Goal: Navigation & Orientation: Find specific page/section

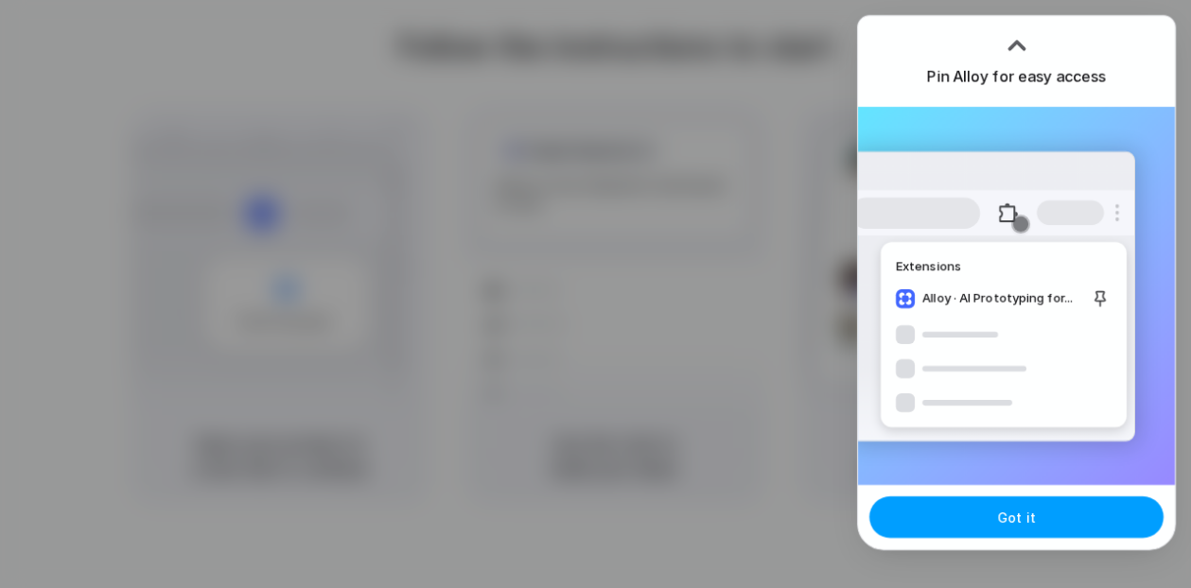
click at [1010, 515] on span "Got it" at bounding box center [1017, 518] width 38 height 20
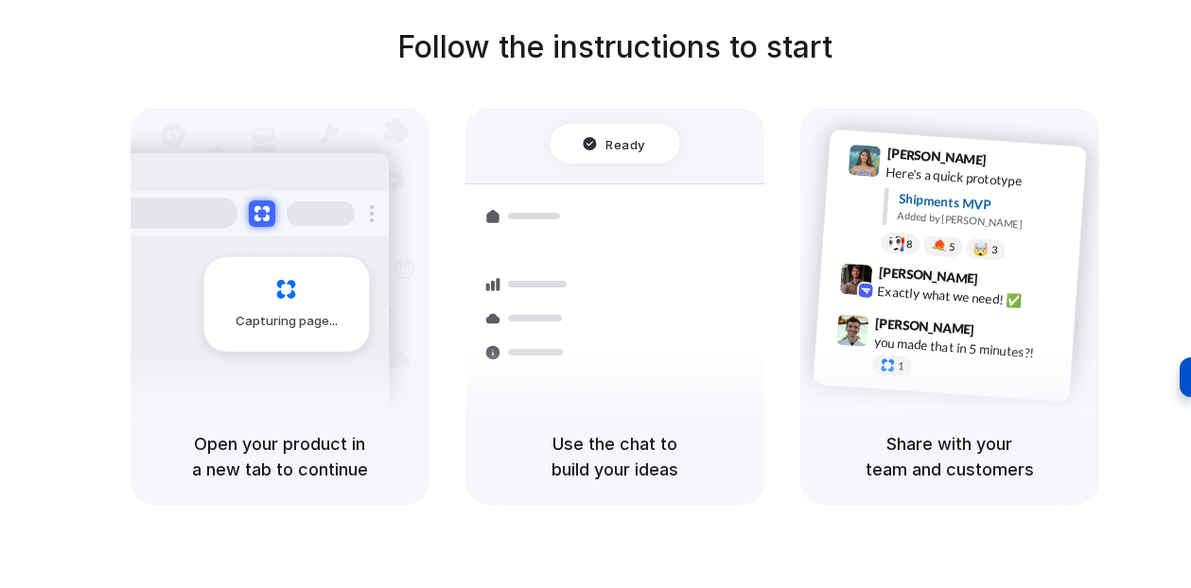
click at [1092, 46] on div "Follow the instructions to start Capturing page Open your product in a new tab …" at bounding box center [614, 265] width 1191 height 481
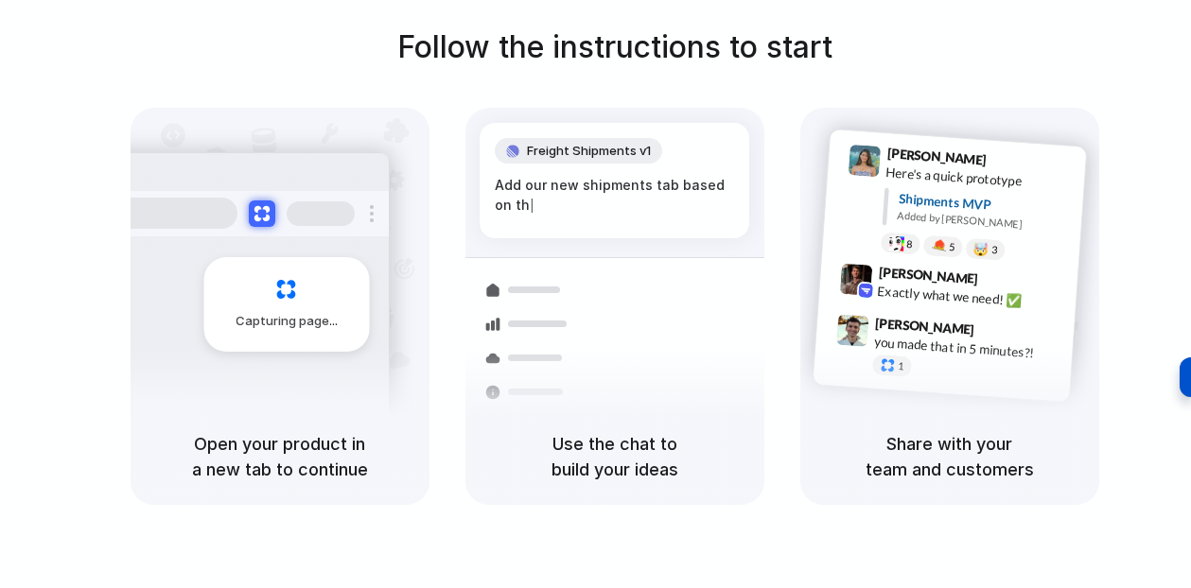
click at [947, 171] on div "Here's a quick prototype" at bounding box center [979, 179] width 189 height 32
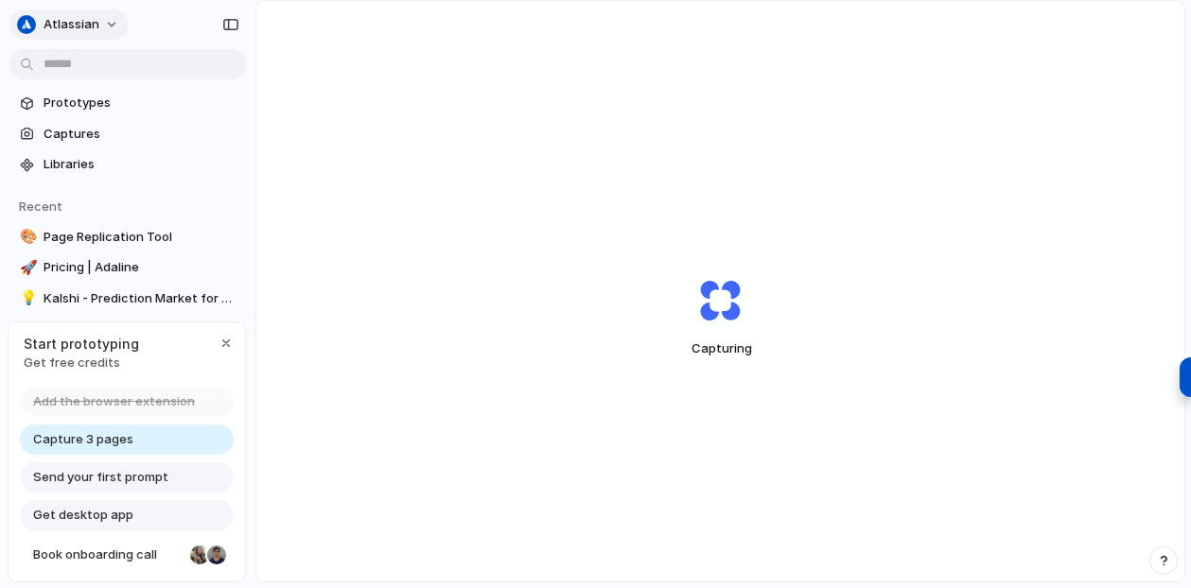
click at [102, 24] on button "atlassian" at bounding box center [68, 24] width 119 height 30
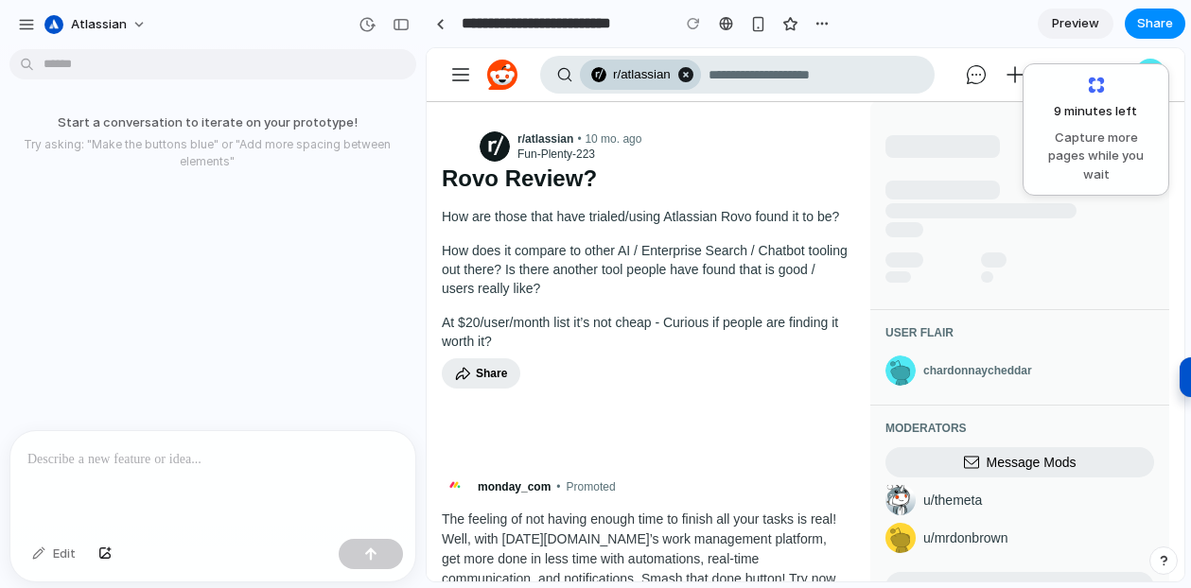
click at [678, 417] on shreddit-post "Go to atlassian r/atlassian r/atlassian All discussions related to Atlassian pr…" at bounding box center [644, 287] width 421 height 356
click at [440, 22] on div at bounding box center [440, 24] width 9 height 10
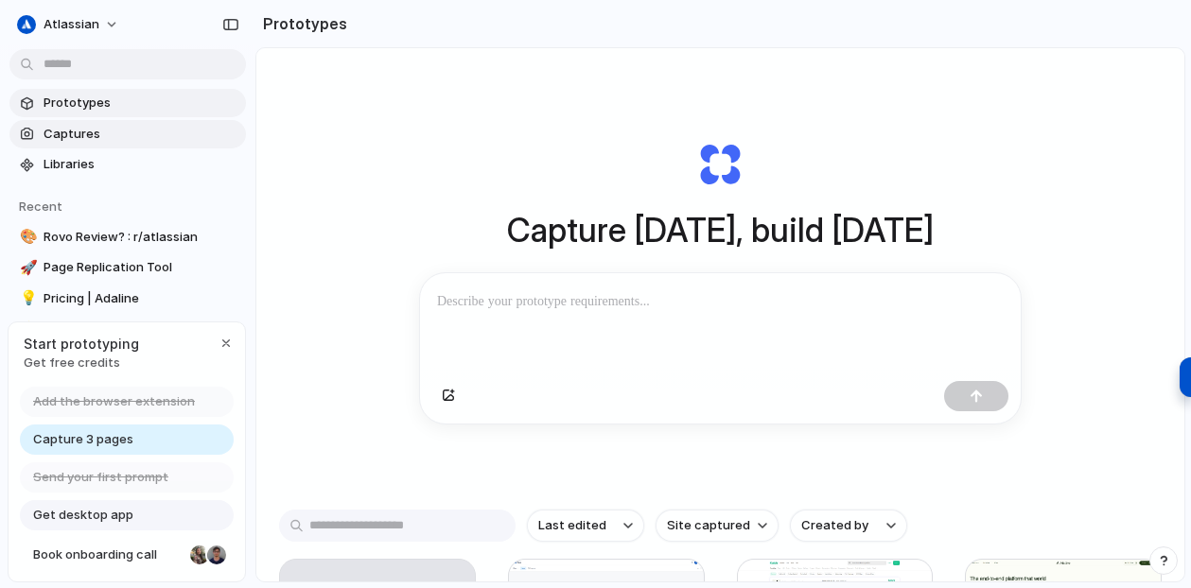
click at [137, 131] on span "Captures" at bounding box center [141, 134] width 195 height 19
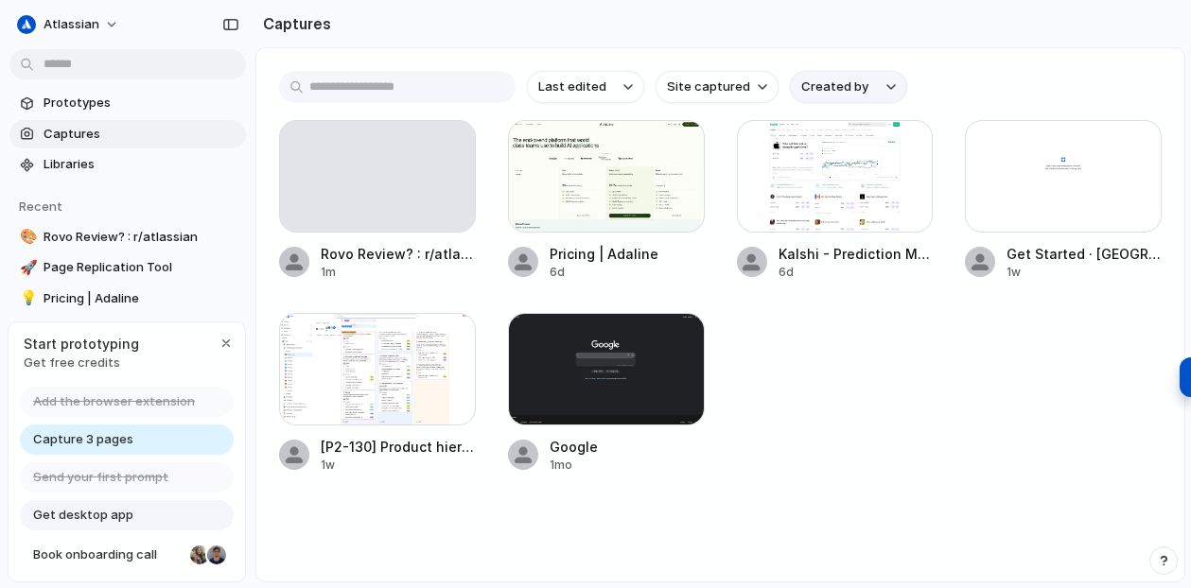
click at [849, 87] on span "Created by" at bounding box center [834, 87] width 67 height 19
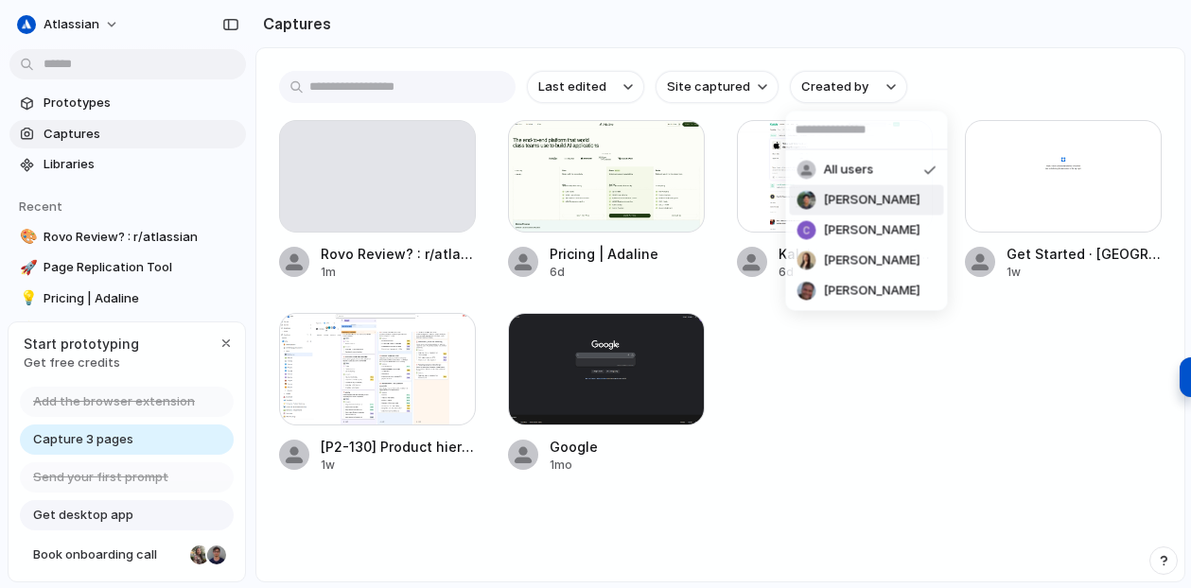
click at [860, 202] on span "[PERSON_NAME]" at bounding box center [872, 200] width 96 height 19
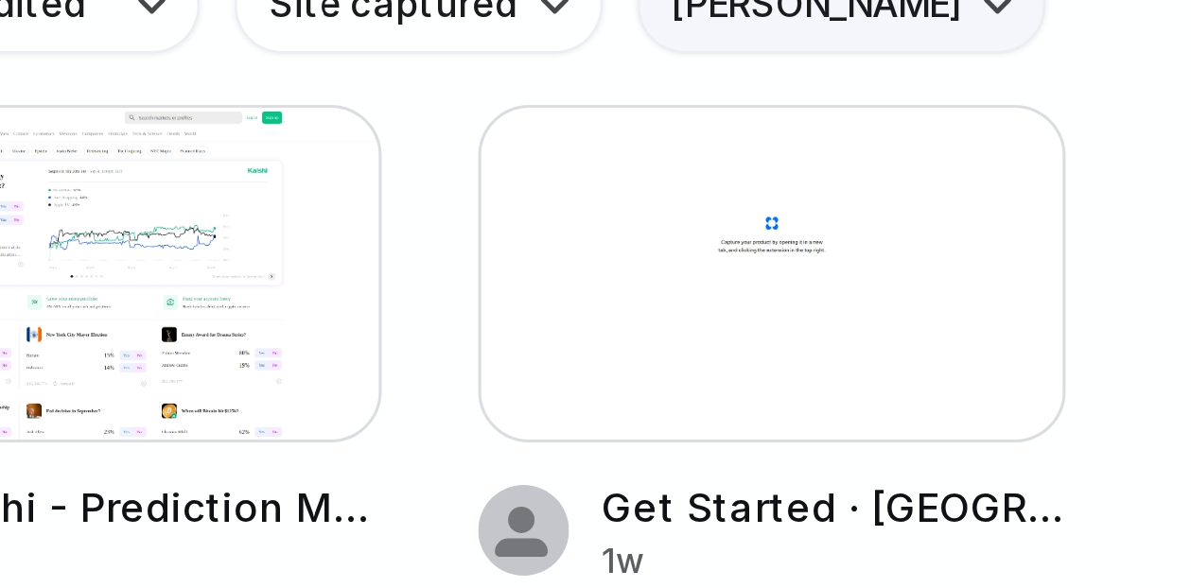
click at [862, 96] on button "[PERSON_NAME]" at bounding box center [858, 87] width 136 height 32
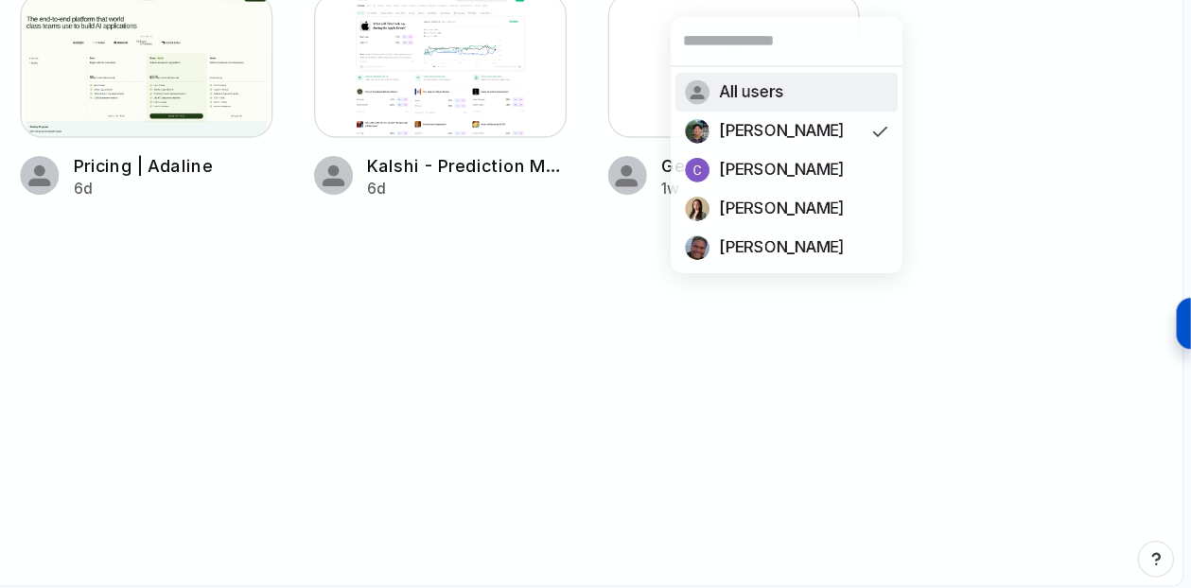
click at [697, 378] on div "All users [PERSON_NAME] [PERSON_NAME] [PERSON_NAME] Tanguy Crusson" at bounding box center [595, 294] width 1191 height 588
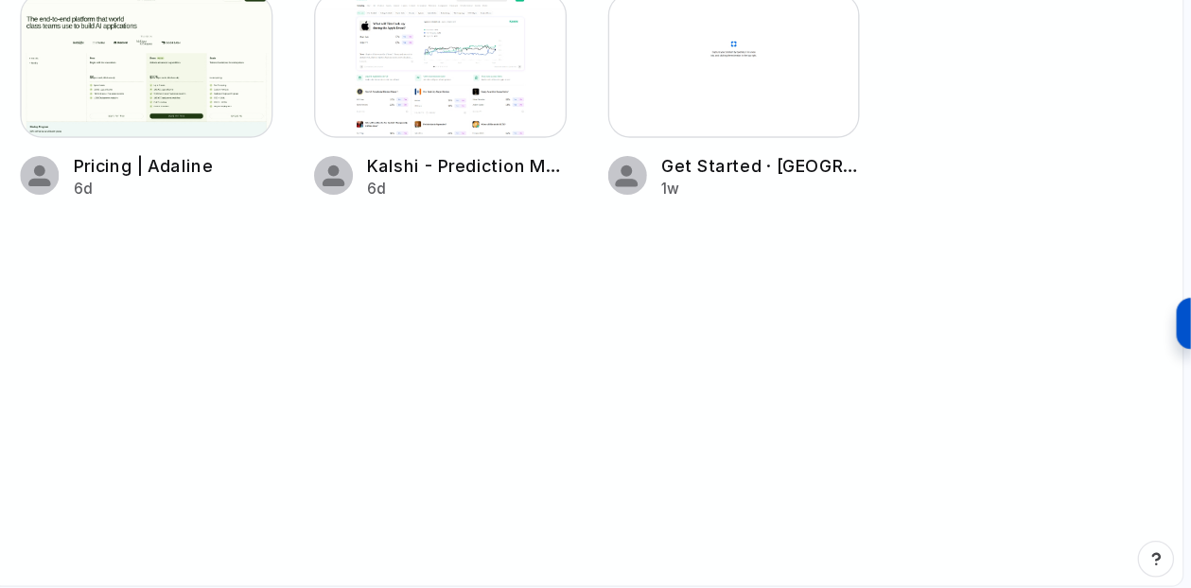
click at [697, 378] on div "All users [PERSON_NAME] [PERSON_NAME] [PERSON_NAME] Tanguy Crusson" at bounding box center [595, 294] width 1191 height 588
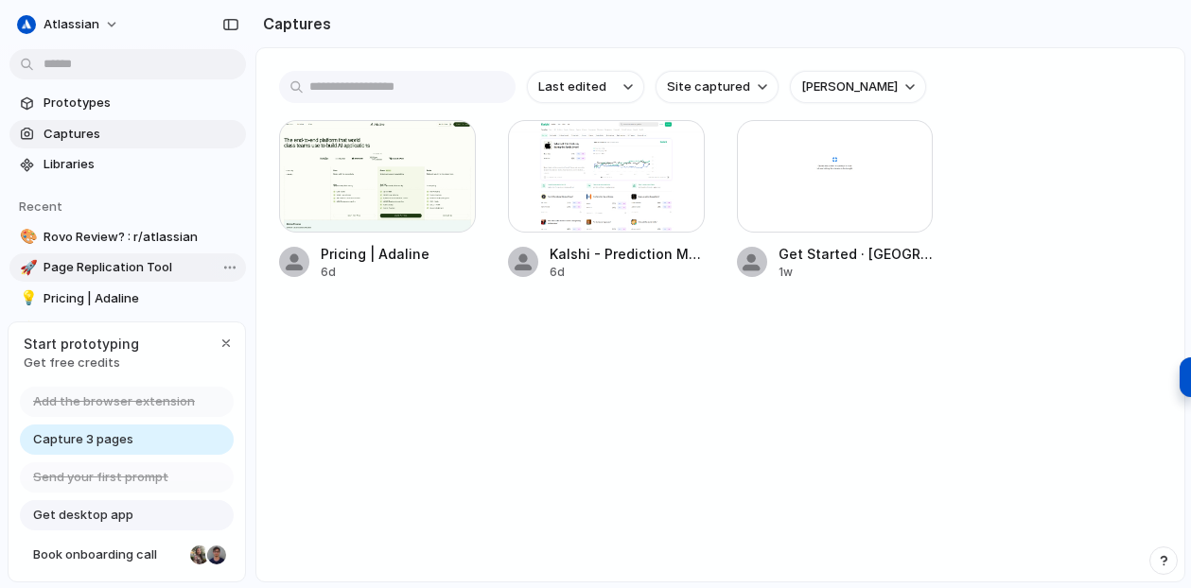
scroll to position [33, 0]
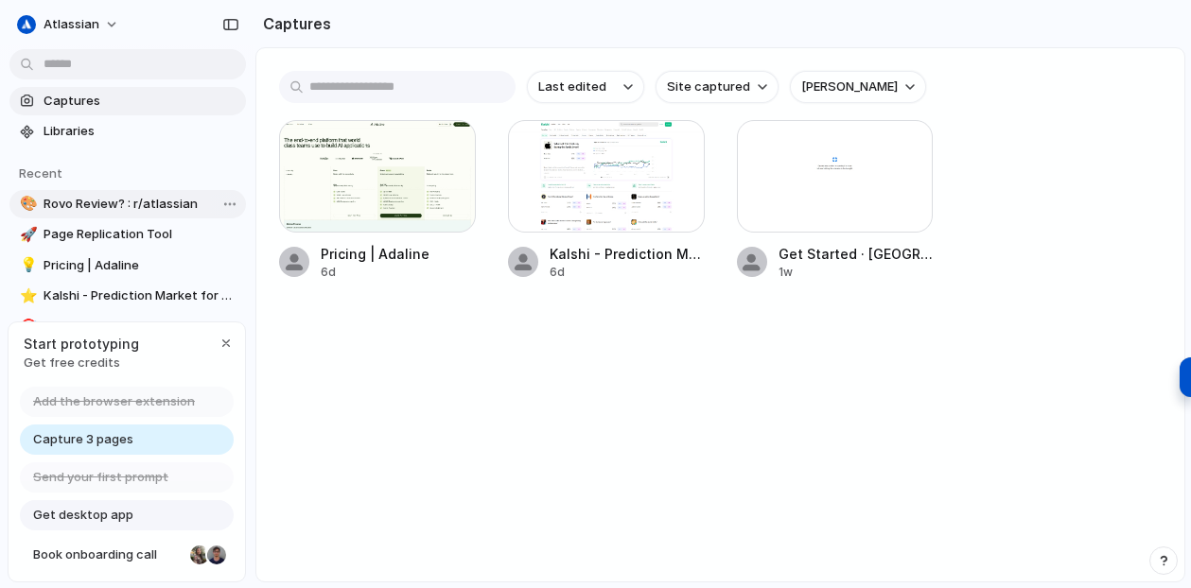
click at [107, 203] on span "Rovo Review? : r/atlassian" at bounding box center [141, 204] width 195 height 19
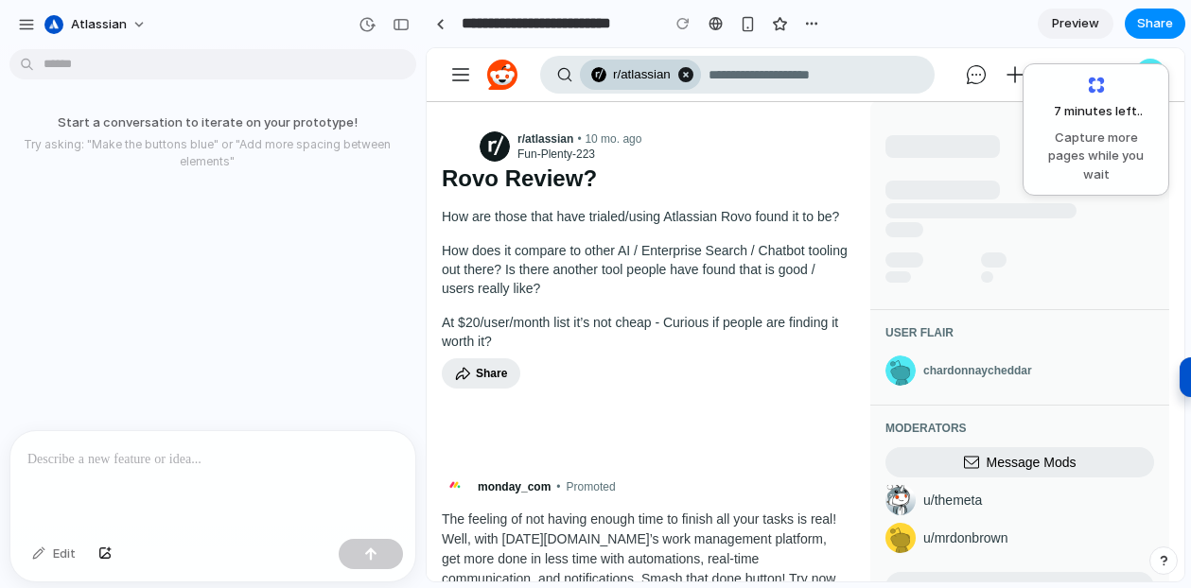
click at [1100, 83] on div "7 minutes left .. Capture more pages while you wait" at bounding box center [1096, 130] width 122 height 108
click at [175, 459] on p at bounding box center [212, 459] width 371 height 23
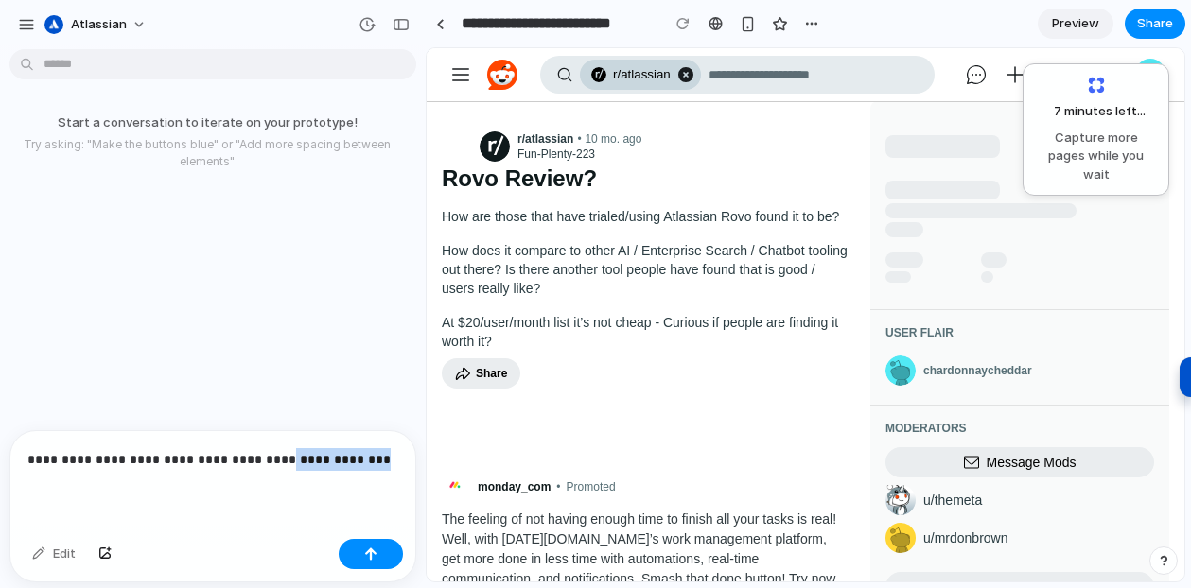
drag, startPoint x: 716, startPoint y: 504, endPoint x: 455, endPoint y: 455, distance: 265.7
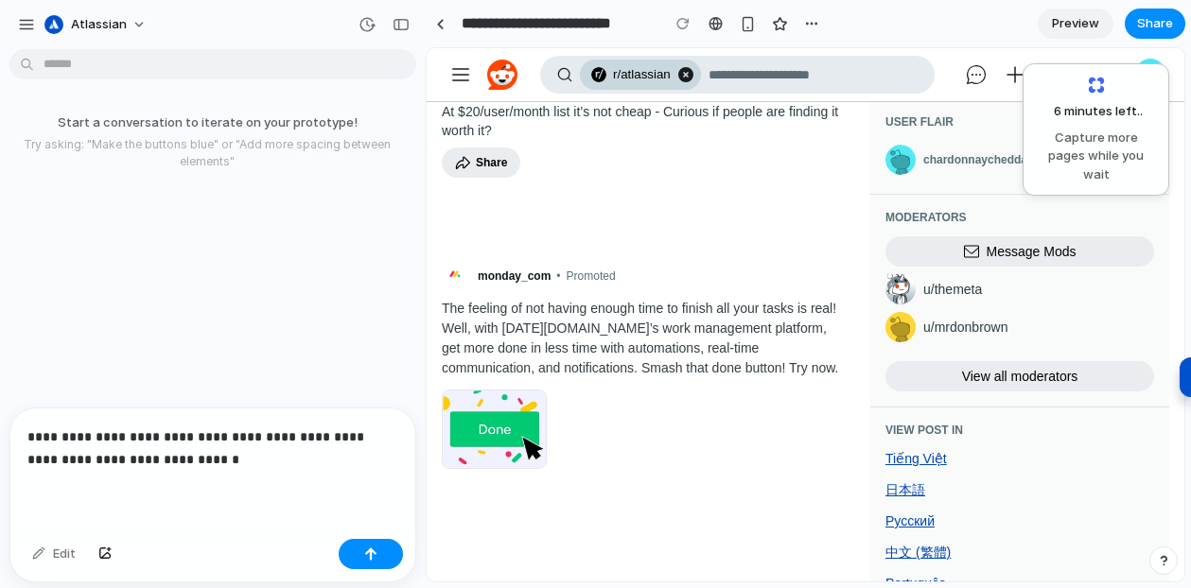
scroll to position [210, 0]
click at [192, 435] on p "**********" at bounding box center [212, 448] width 371 height 45
click at [276, 449] on p "**********" at bounding box center [212, 448] width 371 height 45
click at [374, 548] on div "button" at bounding box center [370, 554] width 13 height 13
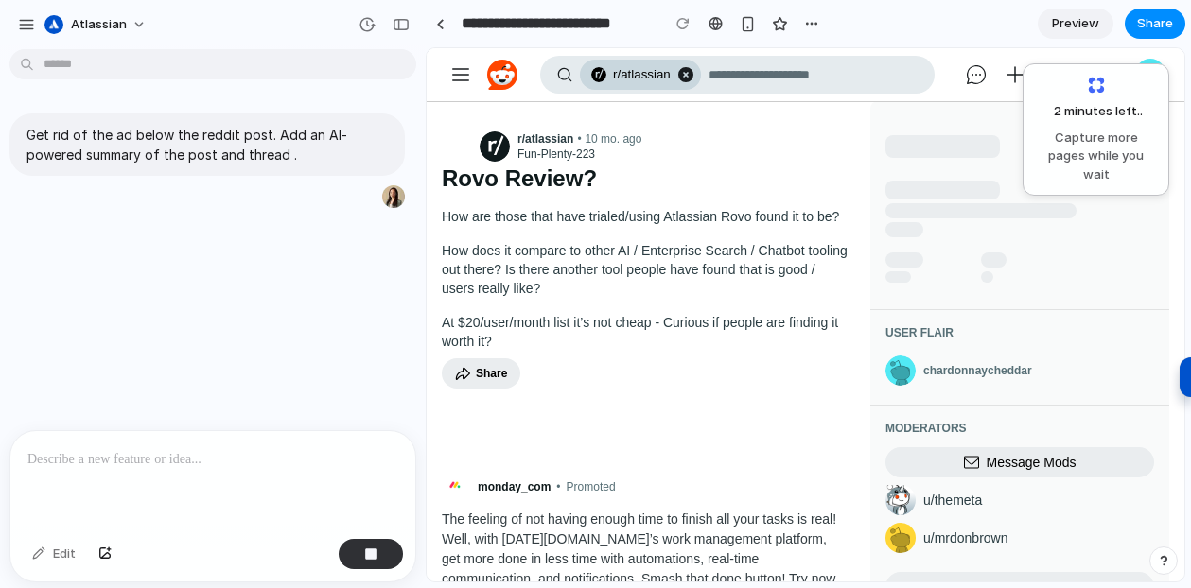
scroll to position [358, 0]
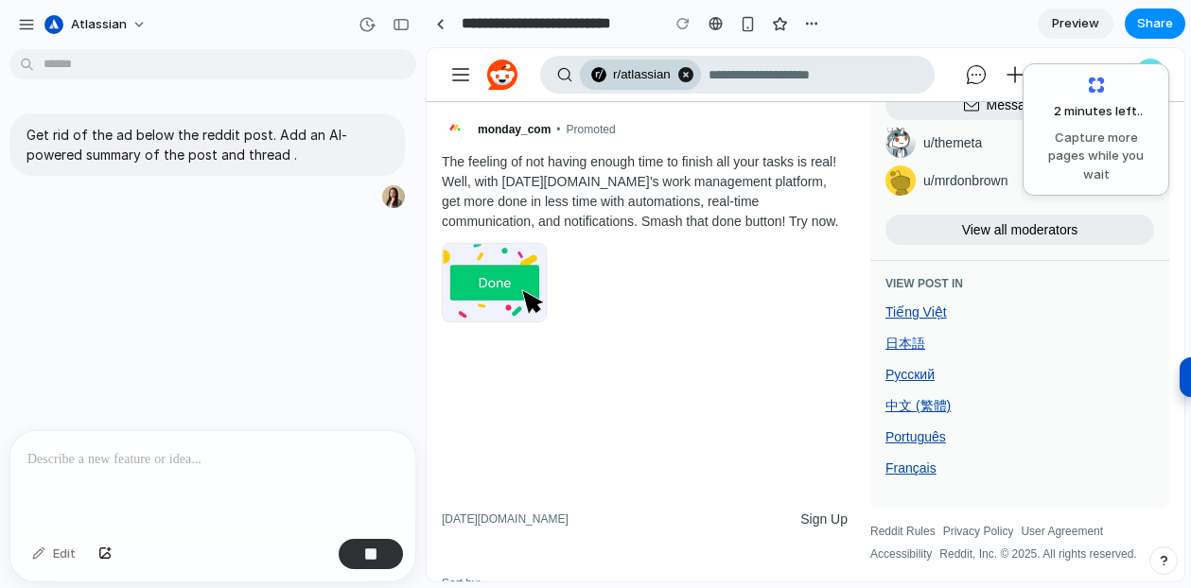
click at [578, 356] on shreddit-dynamic-ad-link "Advertisement: The feeling of not having enough time to finish all your tasks i…" at bounding box center [645, 328] width 406 height 428
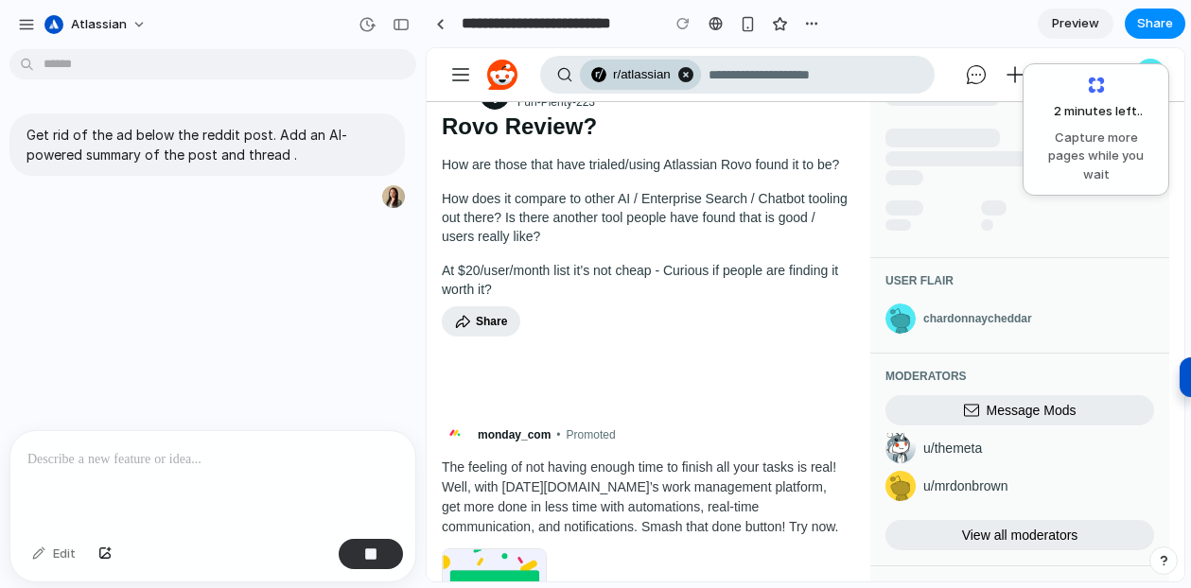
scroll to position [0, 0]
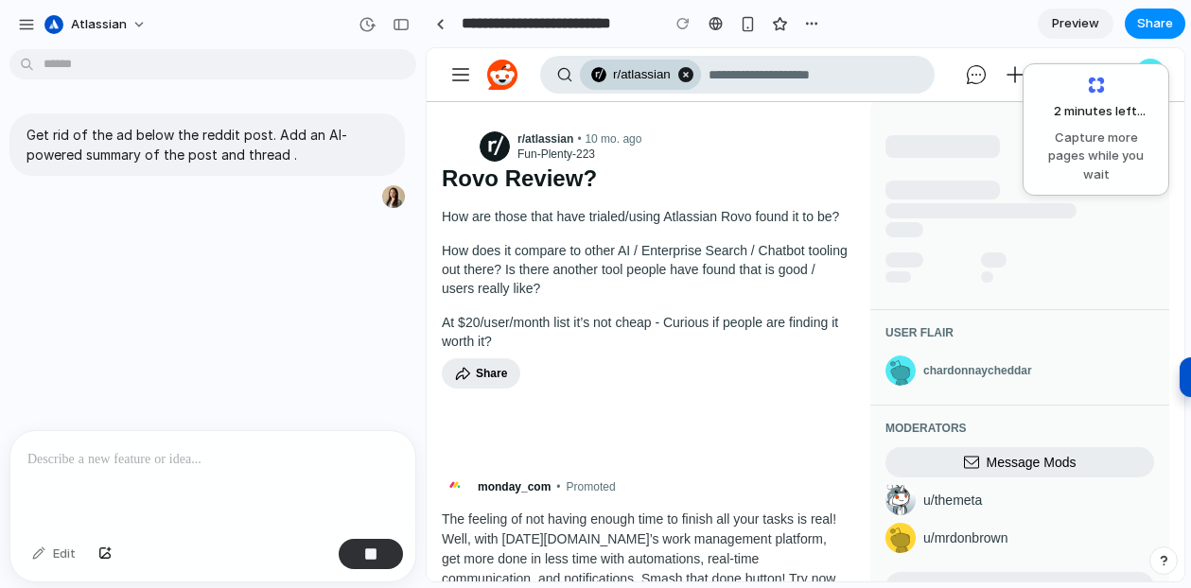
click at [267, 331] on div "Get rid of the ad below the reddit post. Add an AI-powered summary of the post …" at bounding box center [207, 244] width 414 height 374
click at [245, 463] on p at bounding box center [212, 459] width 371 height 23
click at [1092, 87] on div "2 minutes left .. Capture more pages while you wait" at bounding box center [1096, 130] width 122 height 108
click at [131, 15] on button "atlassian" at bounding box center [96, 24] width 119 height 30
click at [438, 24] on div "Settings Invite members Change theme Sign out" at bounding box center [595, 294] width 1191 height 588
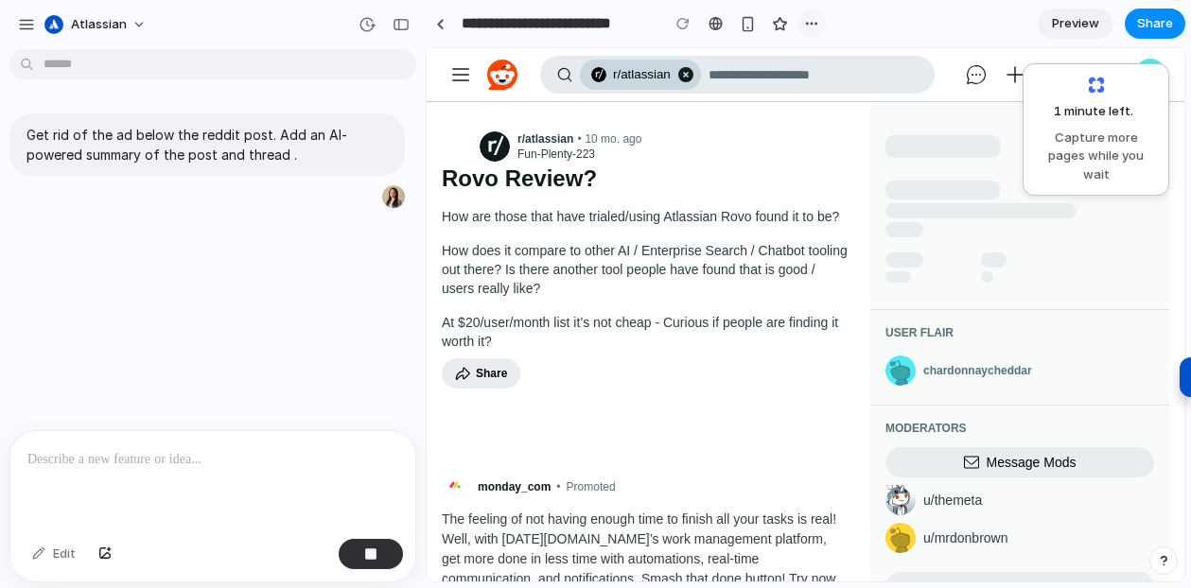
click at [815, 25] on div "button" at bounding box center [811, 23] width 15 height 15
click at [710, 453] on div "Duplicate Delete" at bounding box center [595, 294] width 1191 height 588
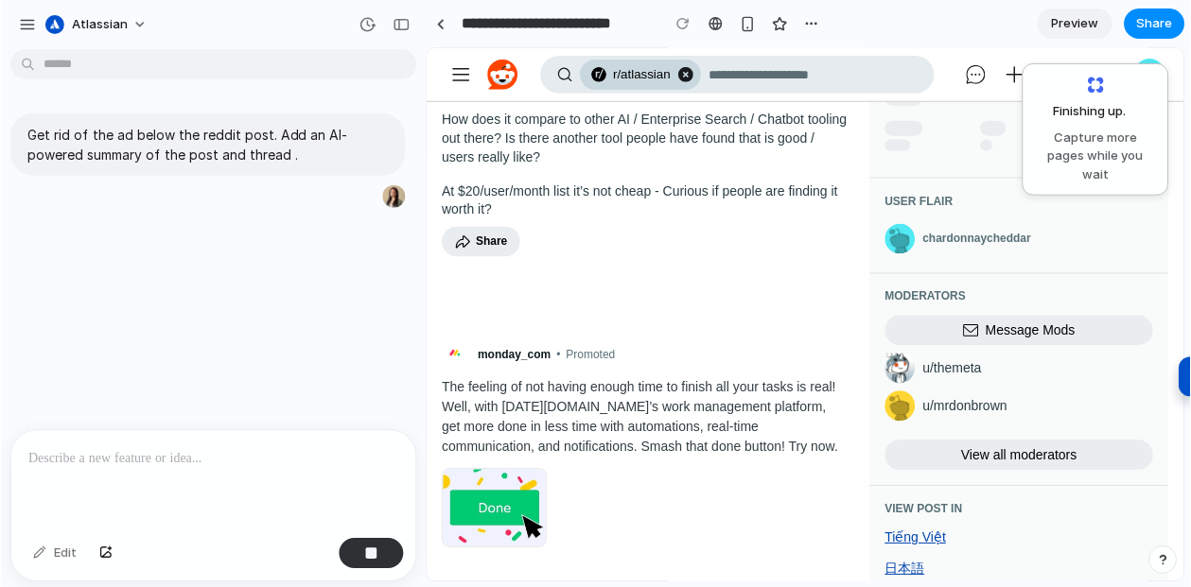
scroll to position [311, 0]
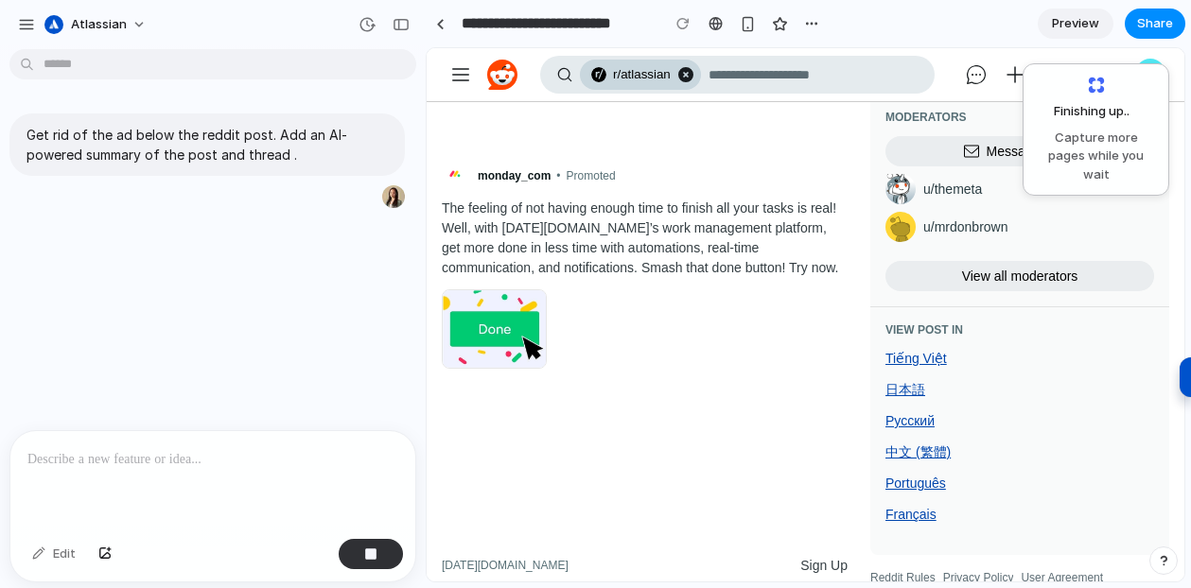
click at [710, 452] on shreddit-dynamic-ad-link "Advertisement: The feeling of not having enough time to finish all your tasks i…" at bounding box center [645, 375] width 406 height 428
click at [675, 176] on div "monday_com • Promoted" at bounding box center [631, 176] width 387 height 38
click at [596, 294] on div at bounding box center [596, 294] width 0 height 0
click at [747, 176] on div "monday_com • Promoted" at bounding box center [631, 176] width 387 height 38
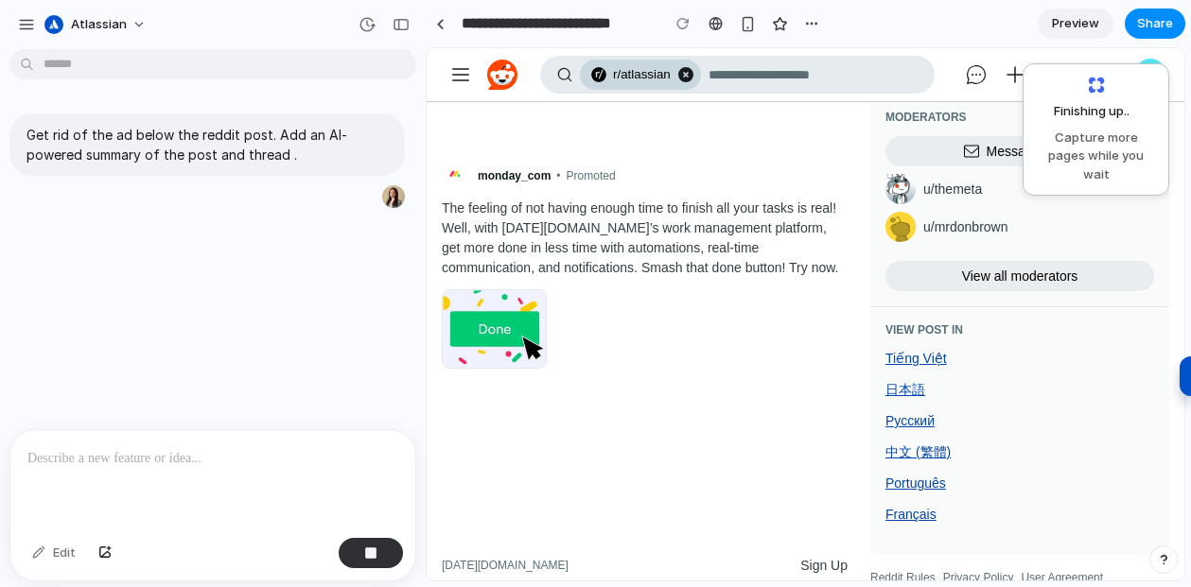
click at [596, 294] on div at bounding box center [596, 294] width 0 height 0
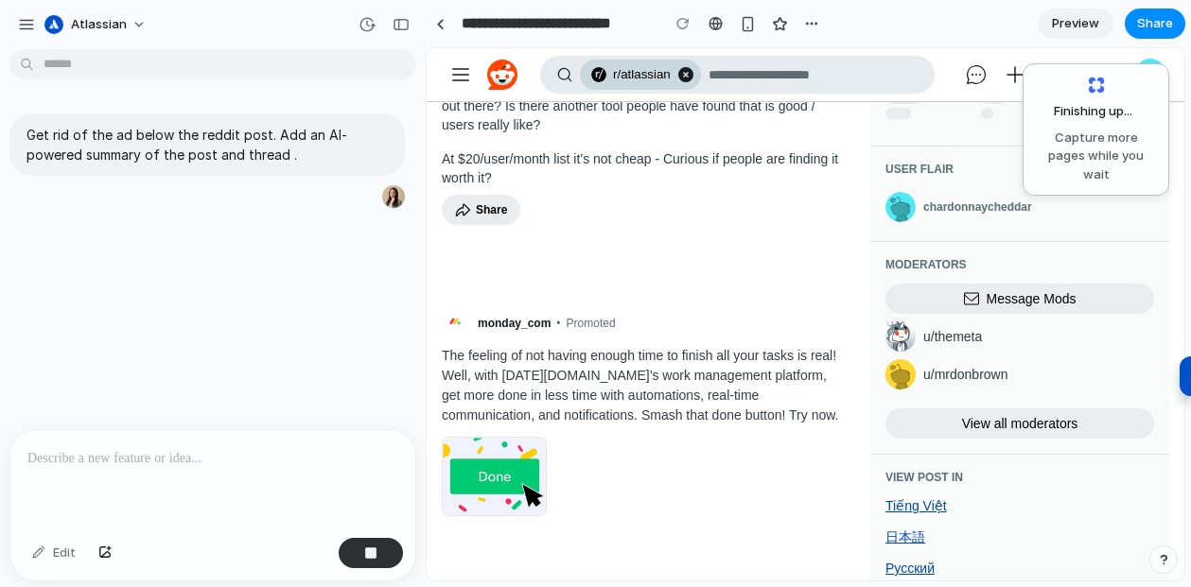
scroll to position [0, 0]
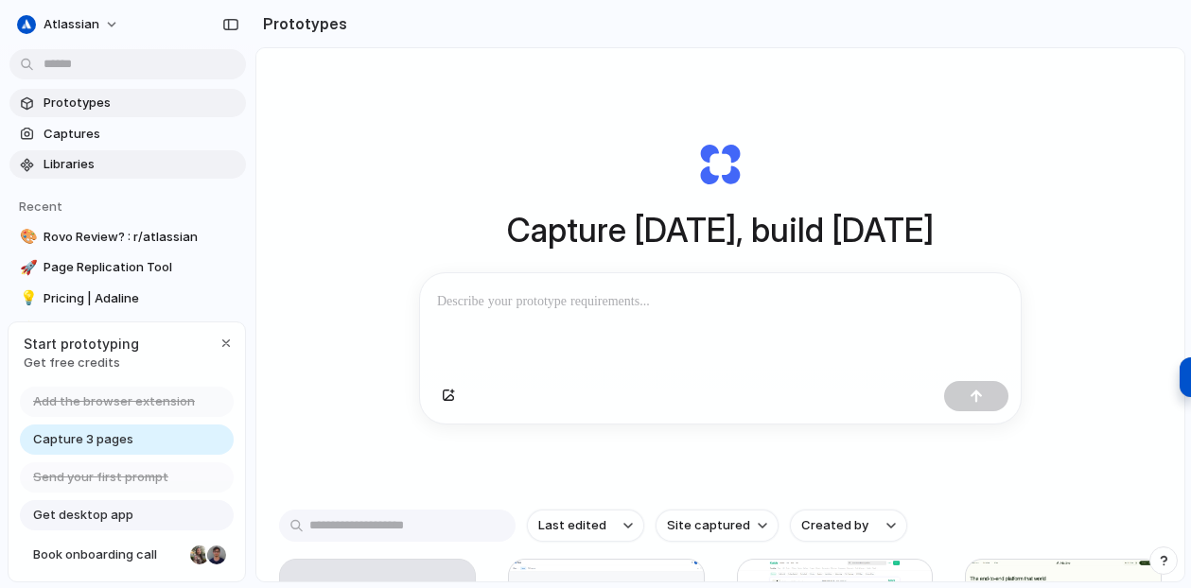
click at [75, 161] on span "Libraries" at bounding box center [141, 164] width 195 height 19
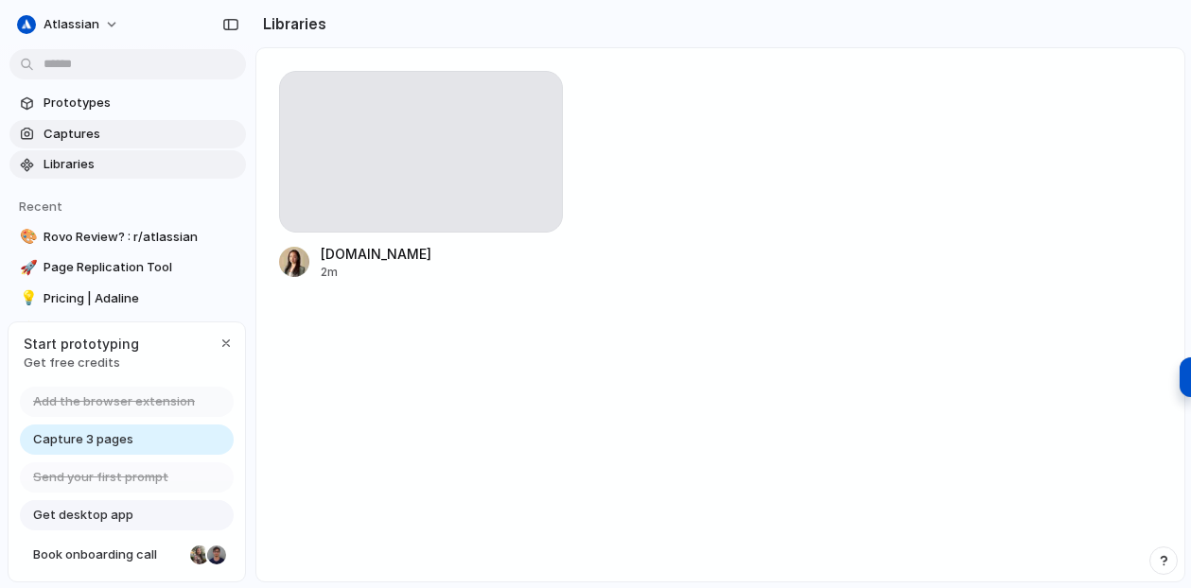
click at [72, 130] on span "Captures" at bounding box center [141, 134] width 195 height 19
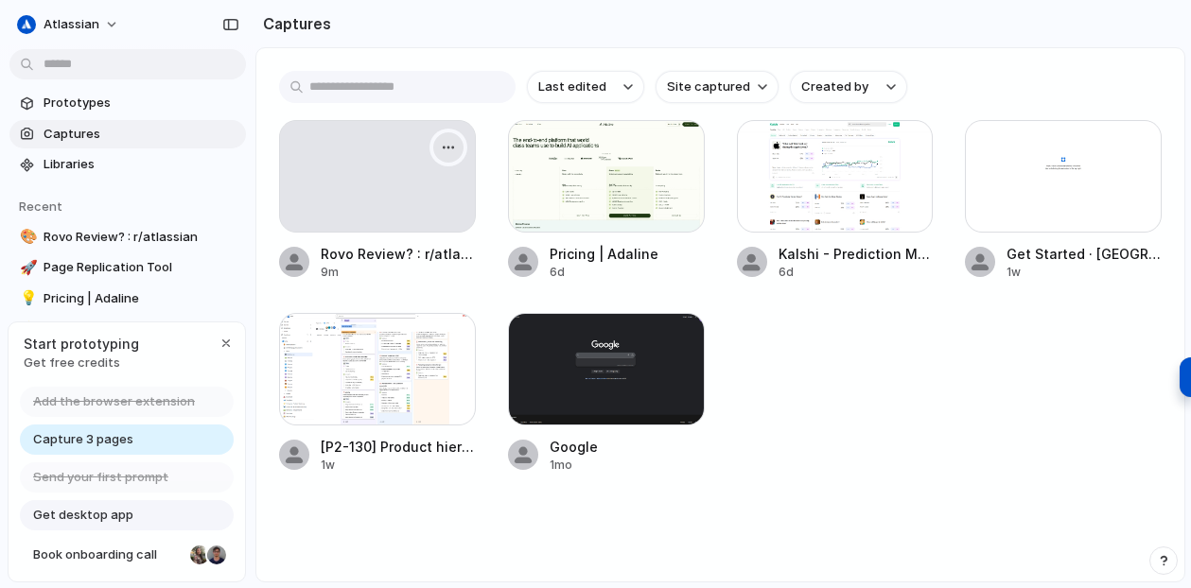
click at [446, 151] on div "button" at bounding box center [448, 147] width 15 height 15
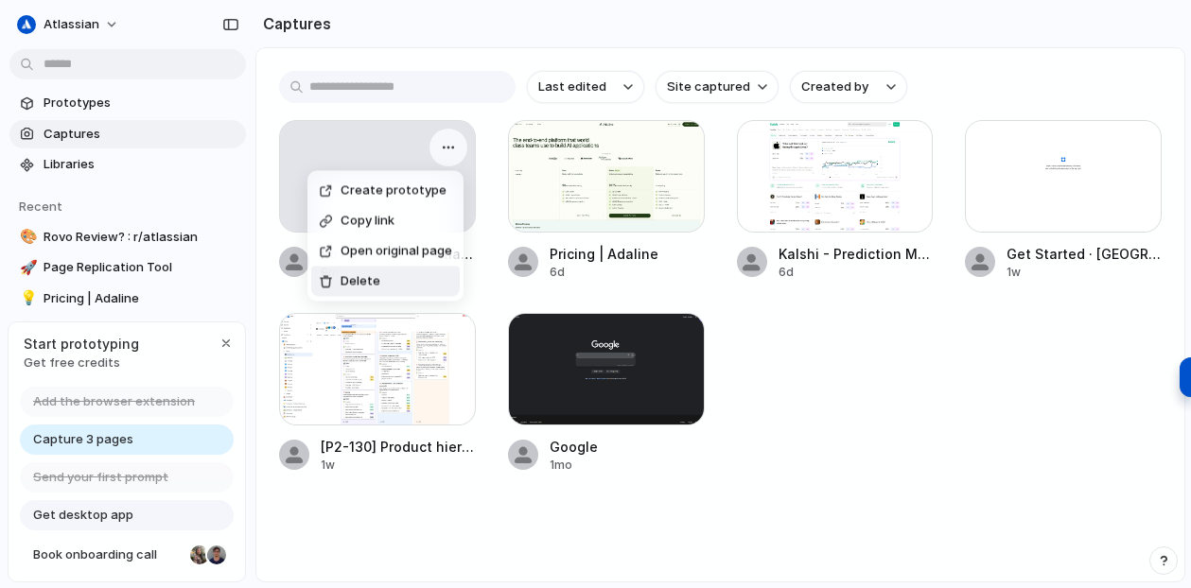
click at [345, 390] on div "Create prototype Copy link Open original page Delete" at bounding box center [595, 294] width 1191 height 588
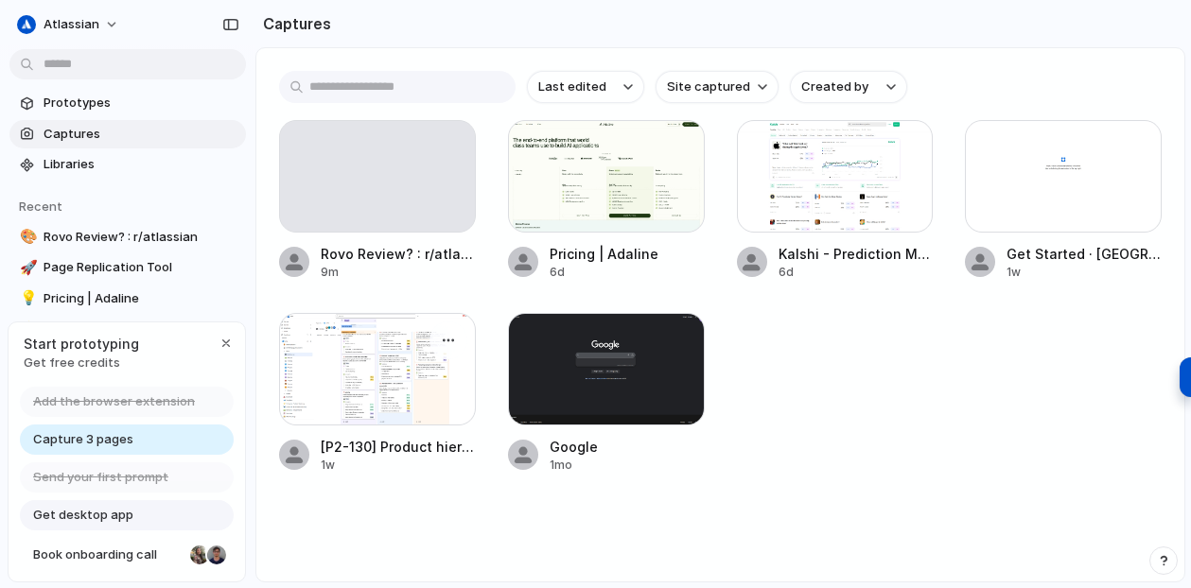
click at [341, 365] on div at bounding box center [377, 369] width 197 height 113
click at [1018, 363] on div "Rovo Review? : r/atlassian 10m Pricing | Adaline 6d Kalshi - Prediction Market …" at bounding box center [720, 297] width 883 height 354
click at [846, 94] on span "Created by" at bounding box center [834, 87] width 67 height 19
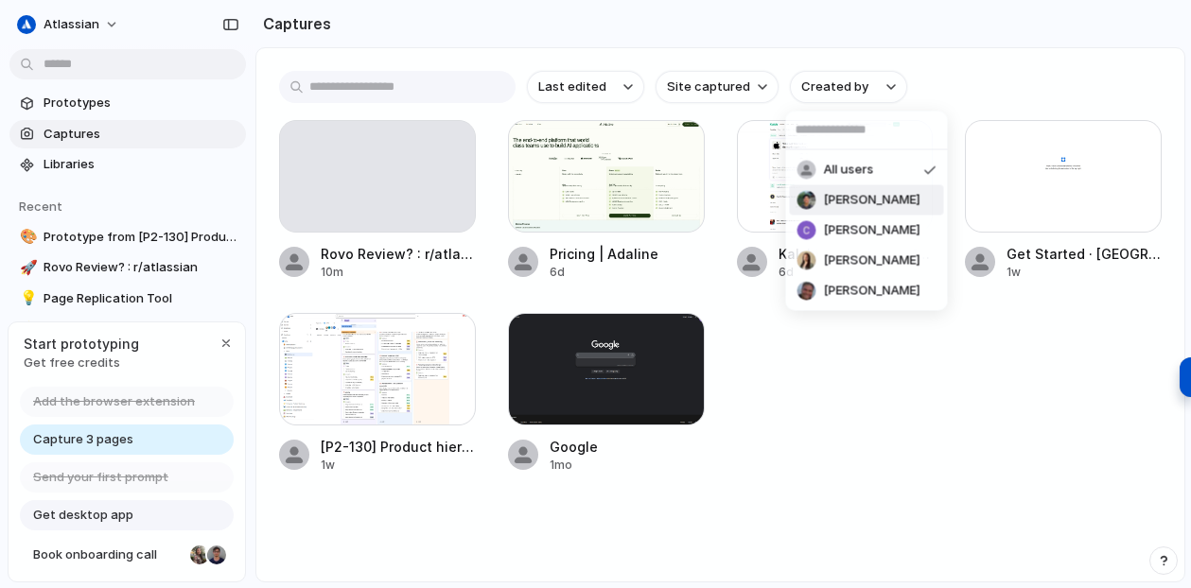
click at [865, 202] on span "[PERSON_NAME]" at bounding box center [872, 200] width 96 height 19
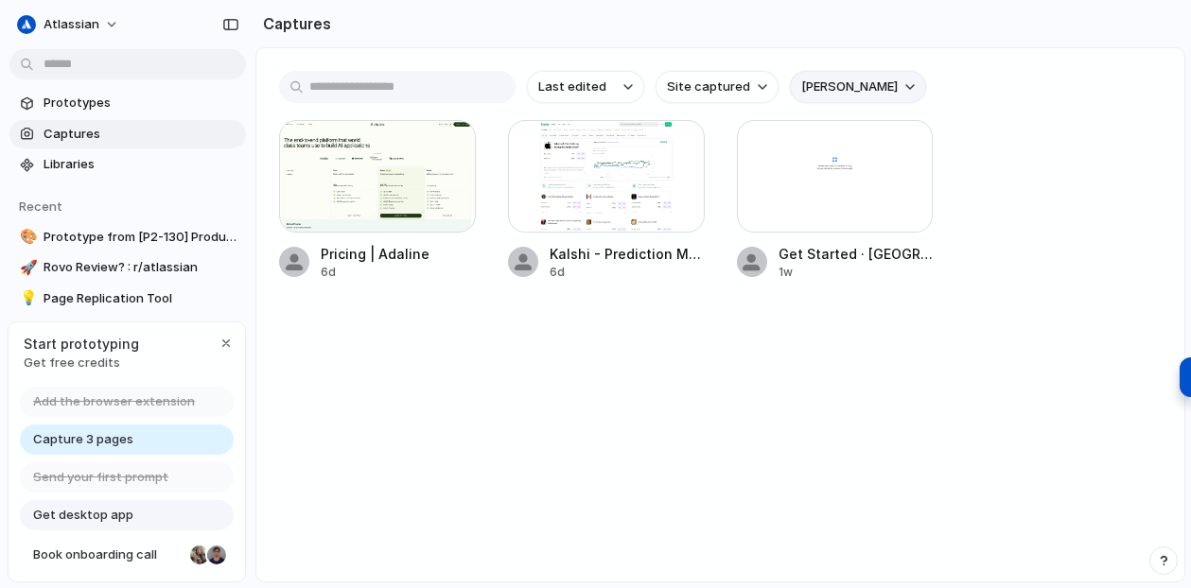
click at [851, 93] on span "[PERSON_NAME]" at bounding box center [849, 87] width 96 height 19
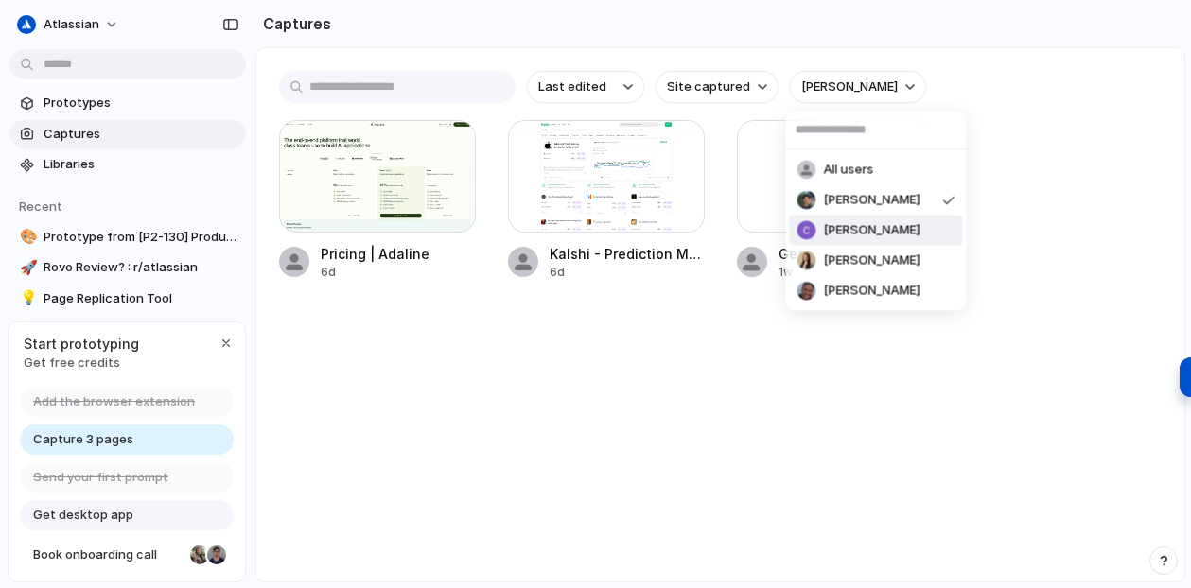
click at [864, 238] on span "[PERSON_NAME]" at bounding box center [872, 230] width 96 height 19
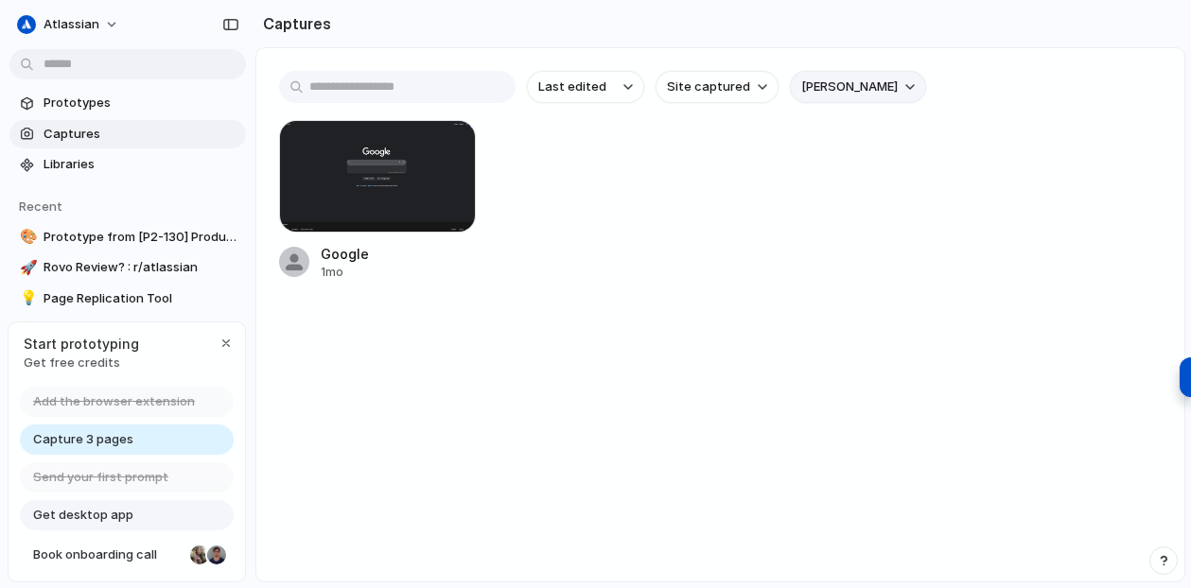
click at [840, 85] on span "[PERSON_NAME]" at bounding box center [849, 87] width 96 height 19
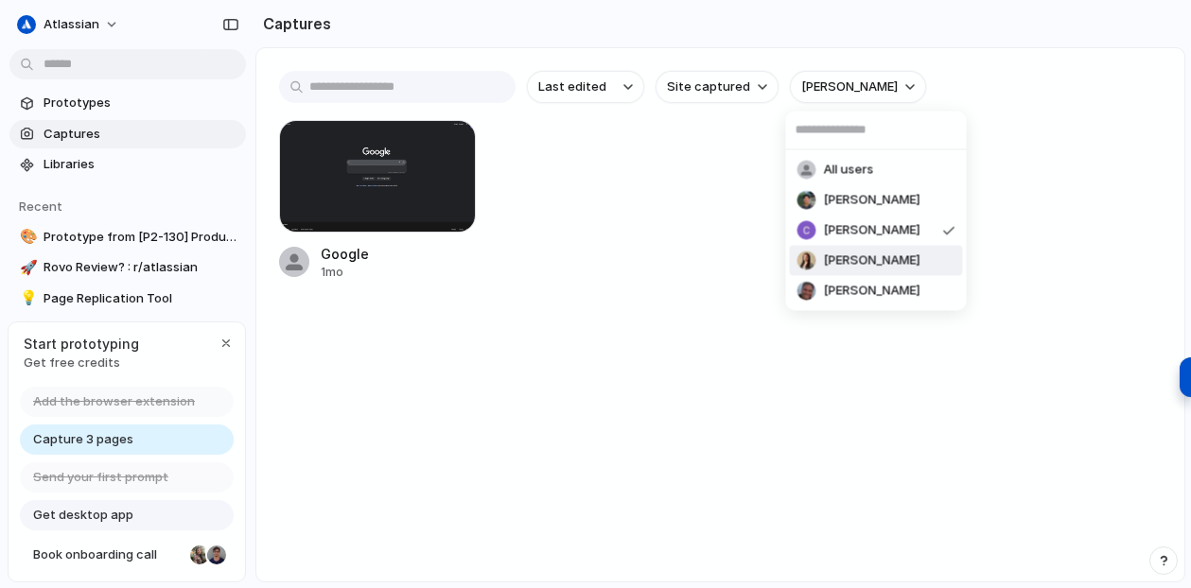
click at [850, 258] on span "[PERSON_NAME]" at bounding box center [872, 261] width 96 height 19
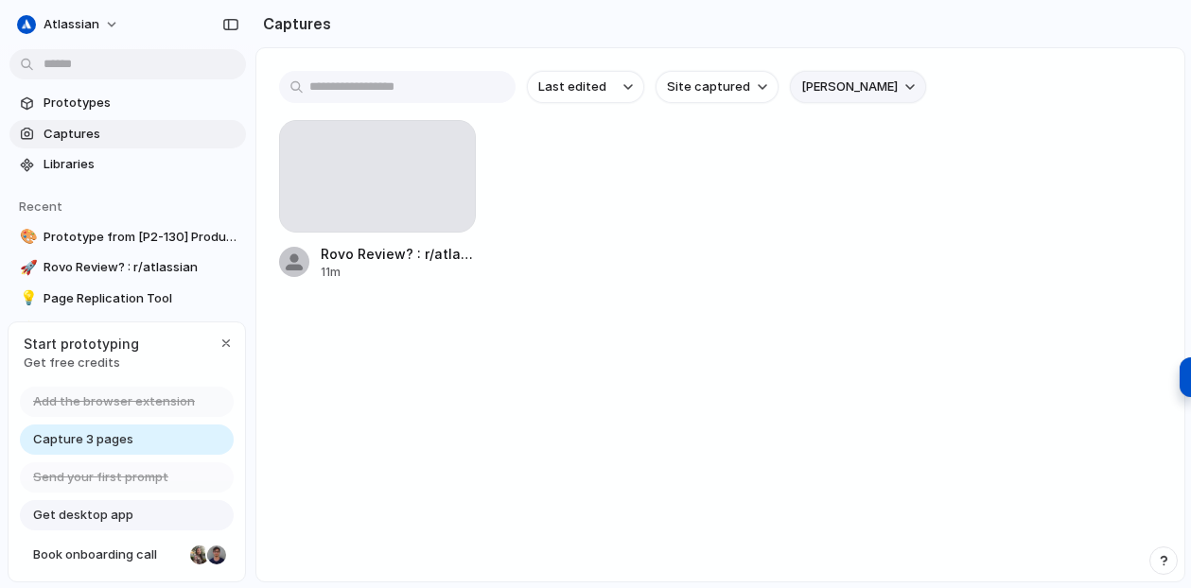
click at [839, 84] on span "[PERSON_NAME]" at bounding box center [849, 87] width 96 height 19
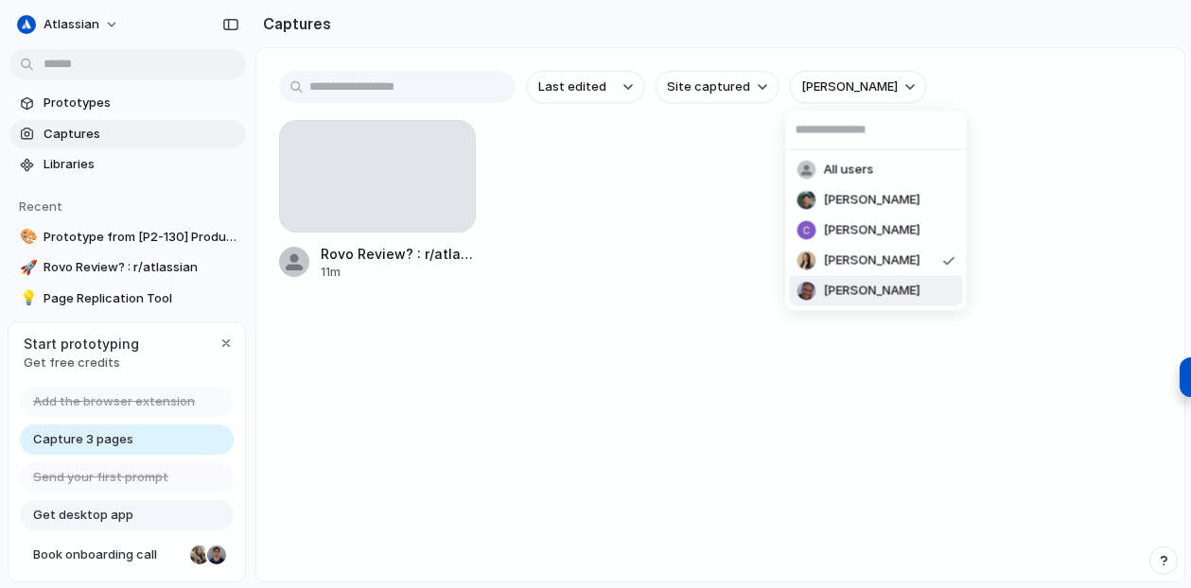
click at [864, 284] on span "[PERSON_NAME]" at bounding box center [872, 291] width 96 height 19
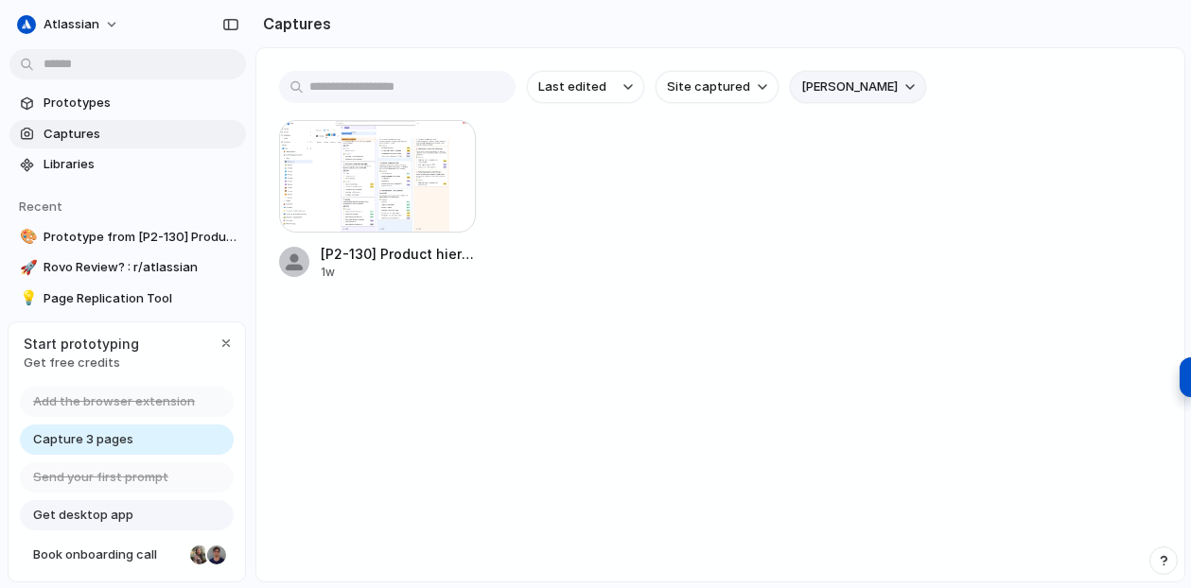
click at [830, 92] on span "[PERSON_NAME]" at bounding box center [849, 87] width 96 height 19
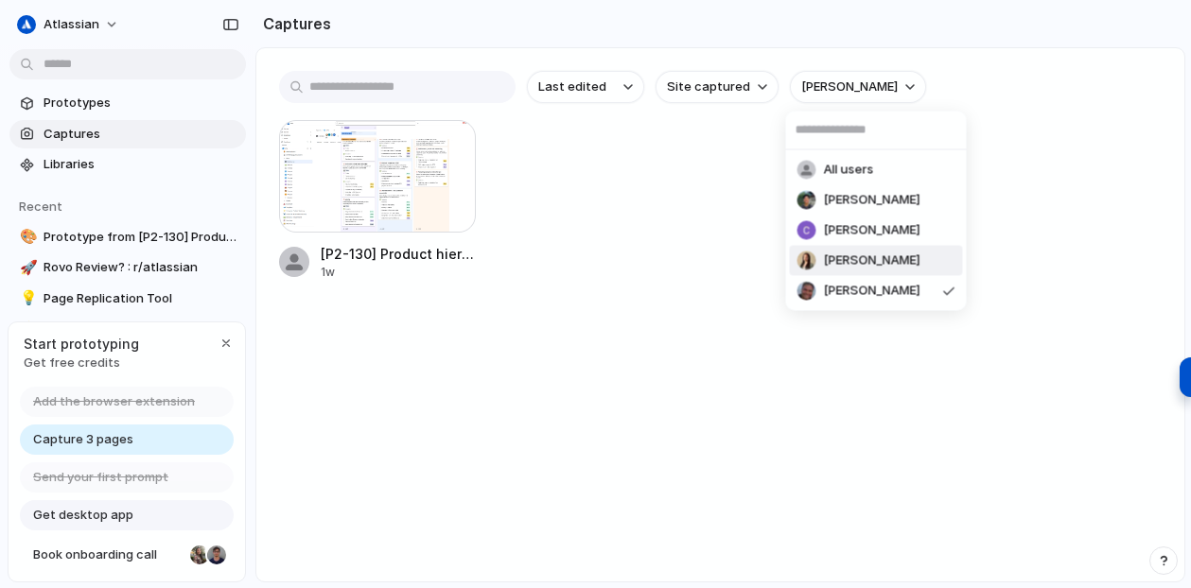
click at [826, 256] on span "[PERSON_NAME]" at bounding box center [872, 261] width 96 height 19
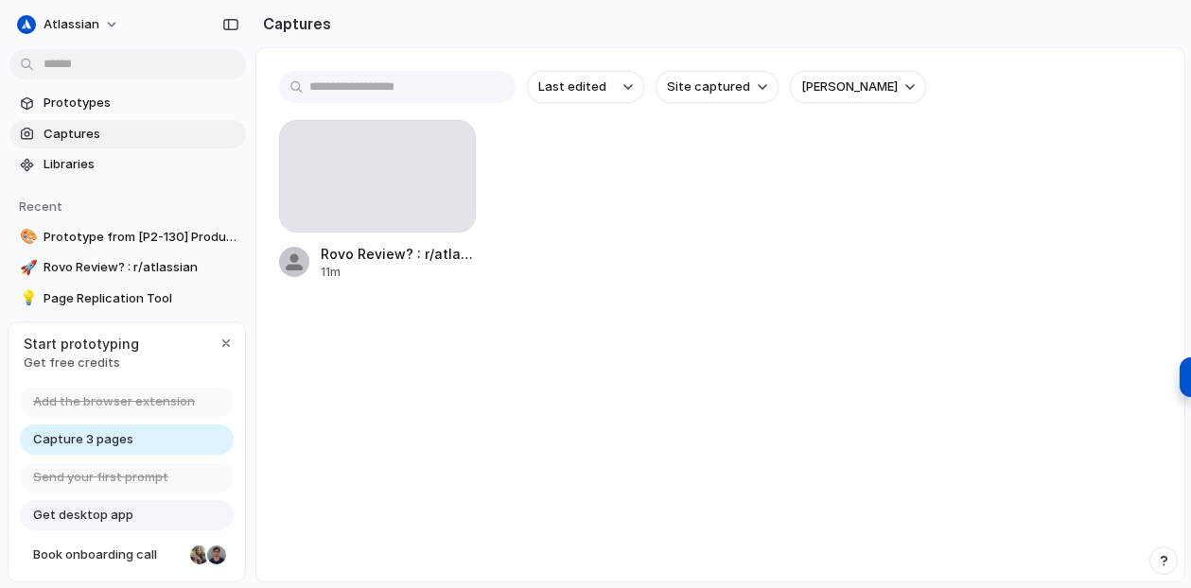
click at [447, 365] on main "Last edited Site captured Elizabeth Lee Rovo Review? : r/atlassian 11m" at bounding box center [720, 314] width 930 height 535
click at [289, 258] on div at bounding box center [294, 262] width 30 height 30
click at [836, 83] on span "[PERSON_NAME]" at bounding box center [849, 87] width 96 height 19
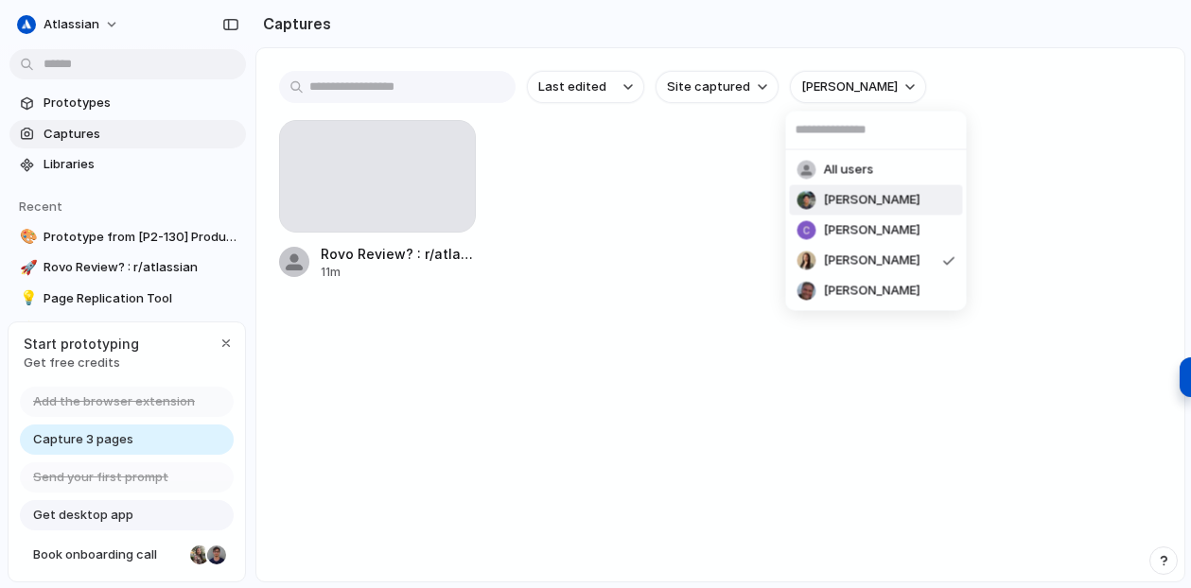
click at [845, 205] on span "[PERSON_NAME]" at bounding box center [872, 200] width 96 height 19
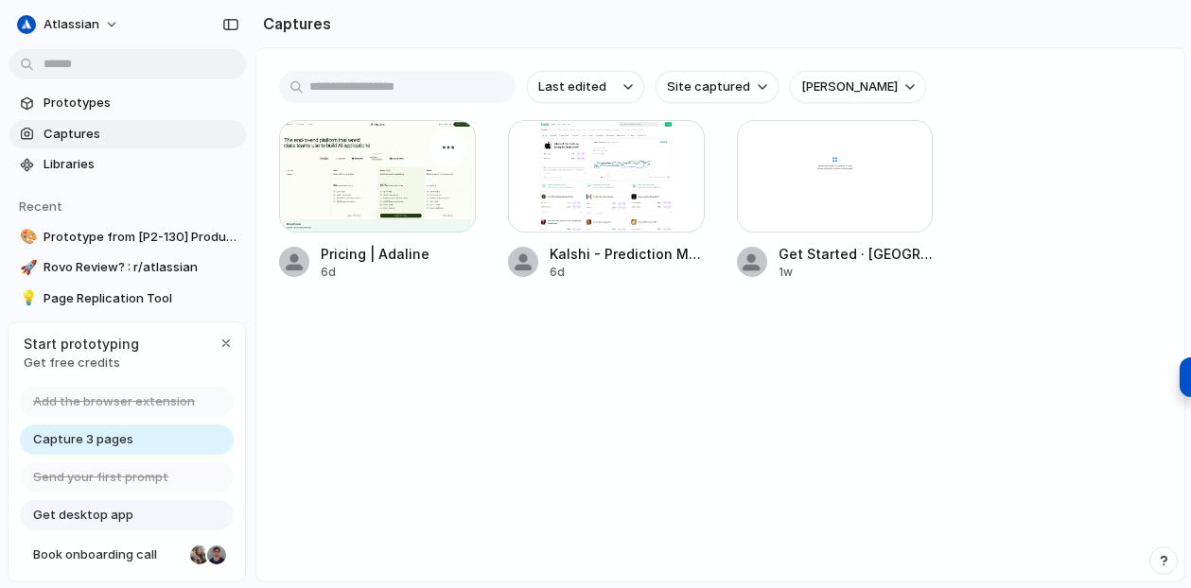
click at [291, 264] on div at bounding box center [294, 262] width 30 height 30
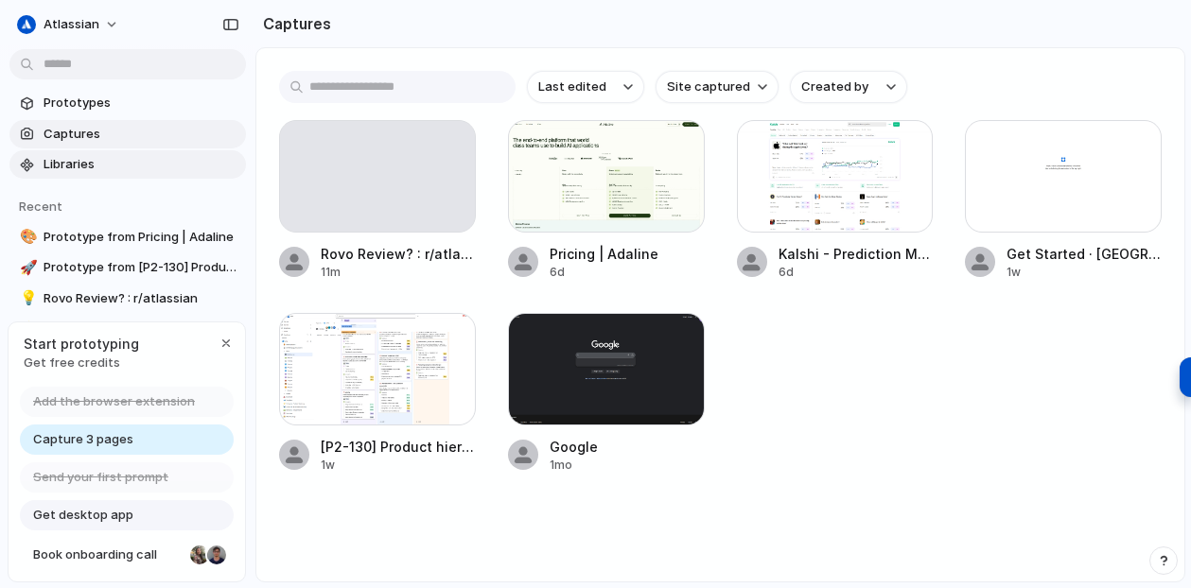
click at [101, 161] on span "Libraries" at bounding box center [141, 164] width 195 height 19
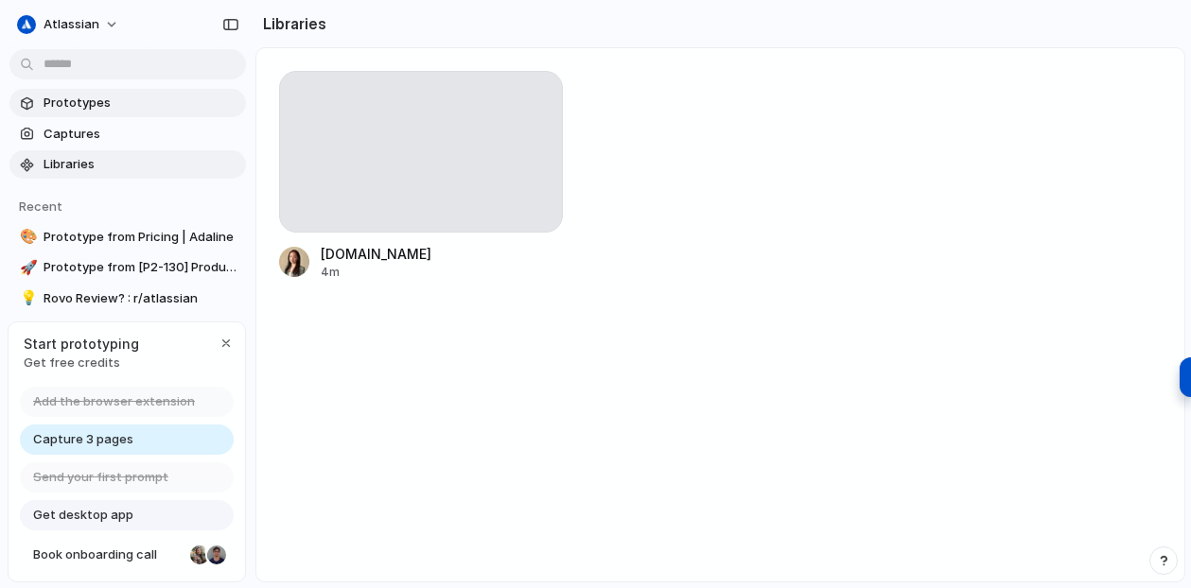
click at [101, 106] on span "Prototypes" at bounding box center [141, 103] width 195 height 19
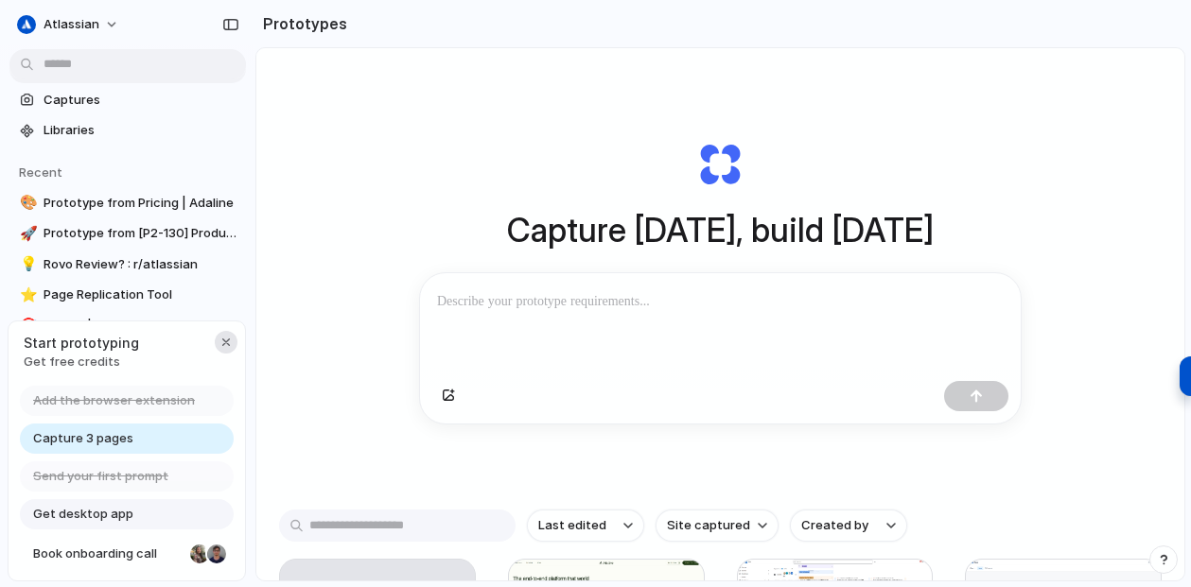
click at [223, 343] on div "button" at bounding box center [226, 342] width 15 height 15
